Goal: Use online tool/utility: Utilize a website feature to perform a specific function

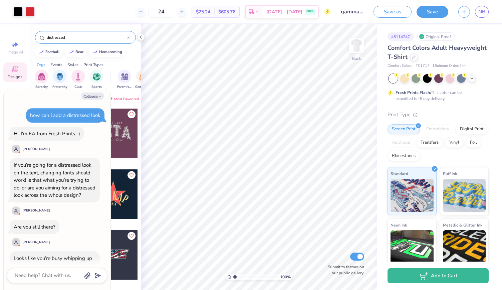
scroll to position [297, 0]
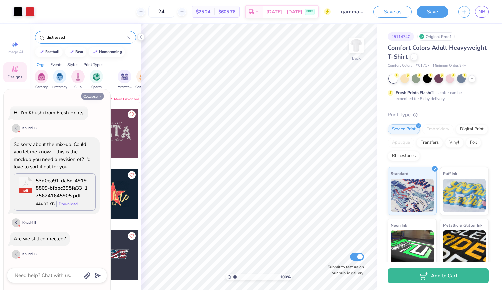
click at [95, 97] on button "Collapse" at bounding box center [93, 96] width 22 height 7
type textarea "x"
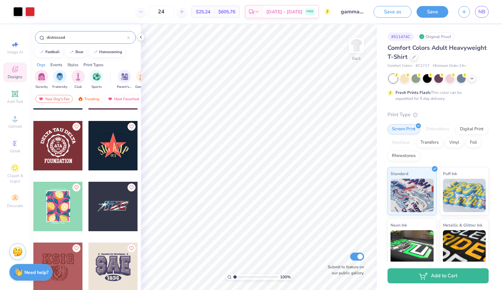
scroll to position [0, 0]
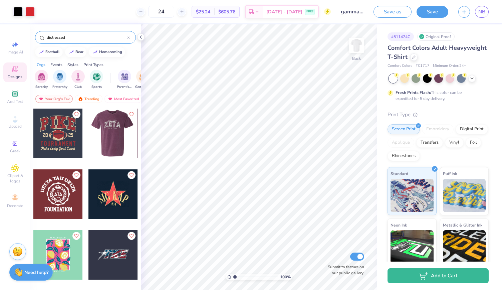
click at [111, 137] on div at bounding box center [112, 133] width 49 height 49
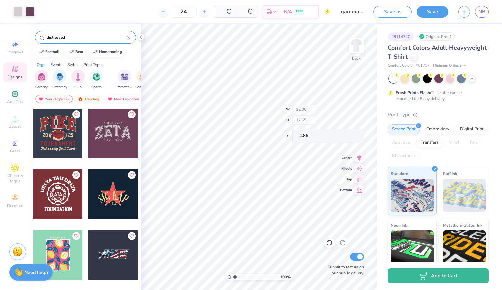
type input "12.00"
type input "12.65"
type input "4.86"
click at [326, 246] on icon at bounding box center [329, 242] width 7 height 7
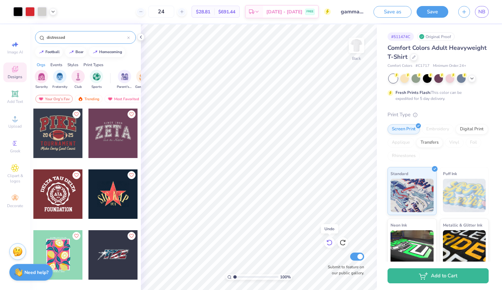
click at [326, 246] on icon at bounding box center [329, 242] width 7 height 7
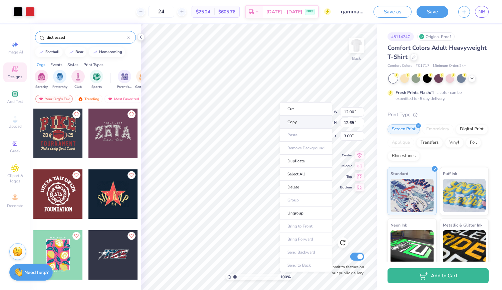
click at [288, 120] on li "Copy" at bounding box center [306, 122] width 52 height 13
type input "9.68"
type input "5.63"
type input "3.14"
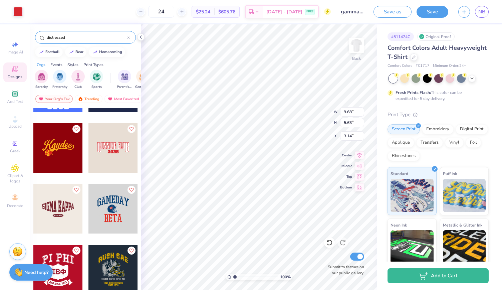
scroll to position [476, 0]
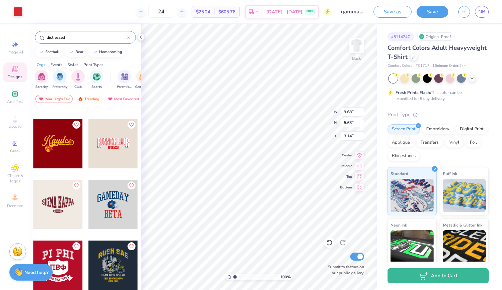
click at [15, 76] on span "Designs" at bounding box center [15, 76] width 15 height 5
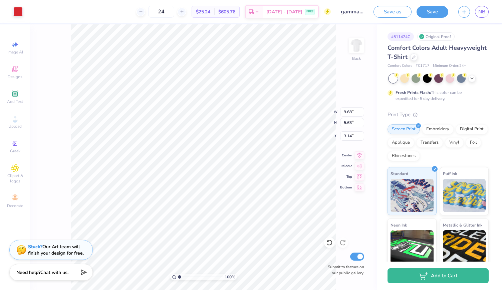
click at [12, 111] on div "Image AI Designs Add Text Upload Greek Clipart & logos Decorate" at bounding box center [14, 124] width 23 height 173
click at [15, 97] on icon at bounding box center [15, 94] width 8 height 8
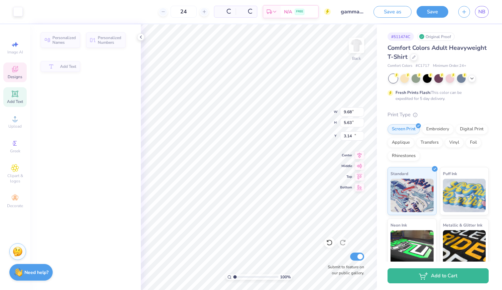
type input "5.59"
type input "1.62"
type input "11.69"
